Goal: Task Accomplishment & Management: Use online tool/utility

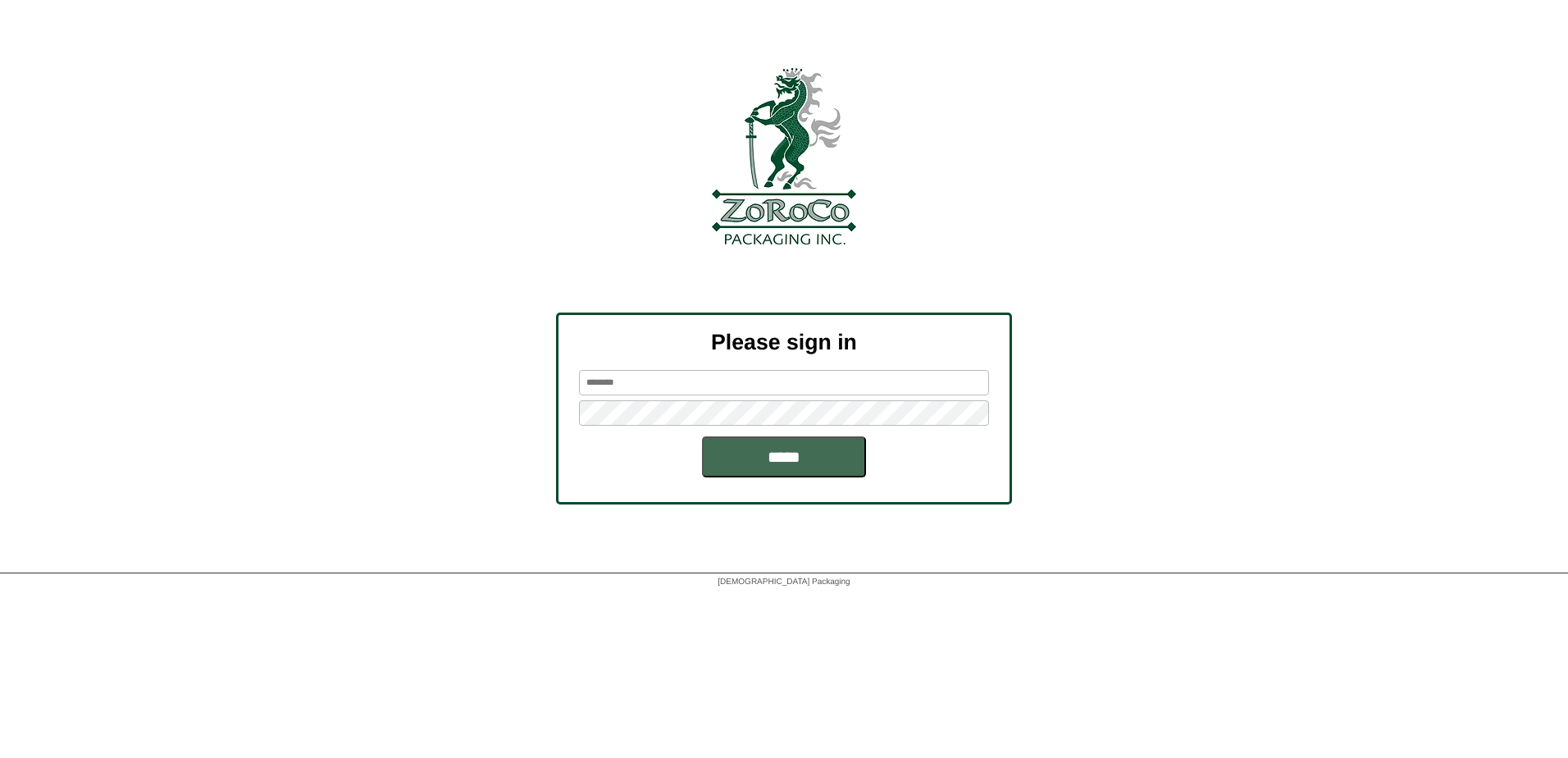
type input "******"
click at [844, 447] on input "*****" at bounding box center [784, 456] width 164 height 41
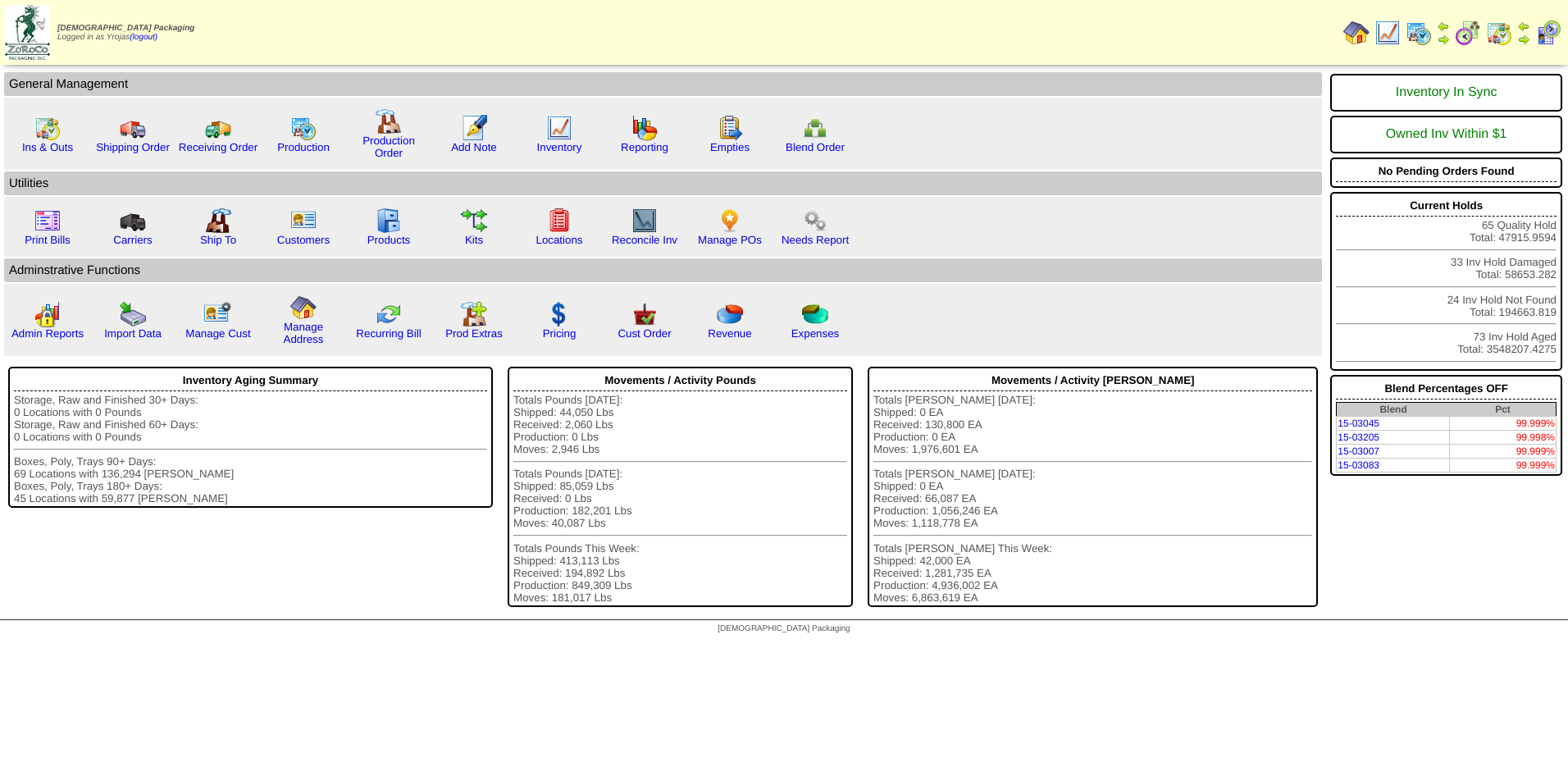
click at [1419, 38] on img at bounding box center [1419, 33] width 27 height 27
